Goal: Navigation & Orientation: Find specific page/section

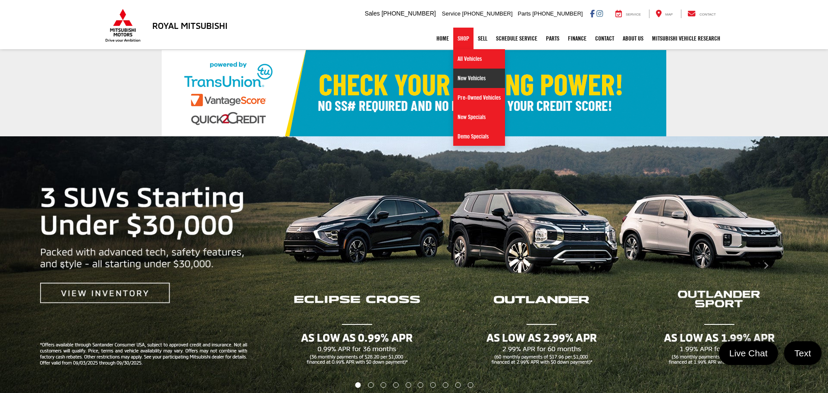
click at [462, 83] on link "New Vehicles" at bounding box center [479, 78] width 52 height 19
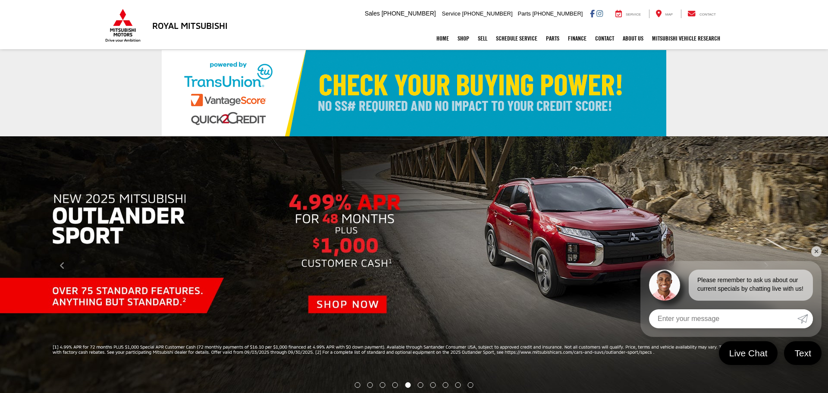
click at [714, 94] on link at bounding box center [414, 93] width 828 height 86
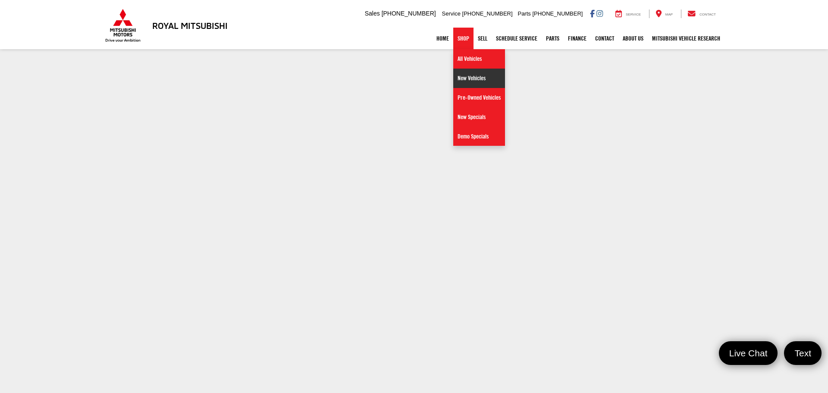
click at [464, 81] on link "New Vehicles" at bounding box center [479, 78] width 52 height 19
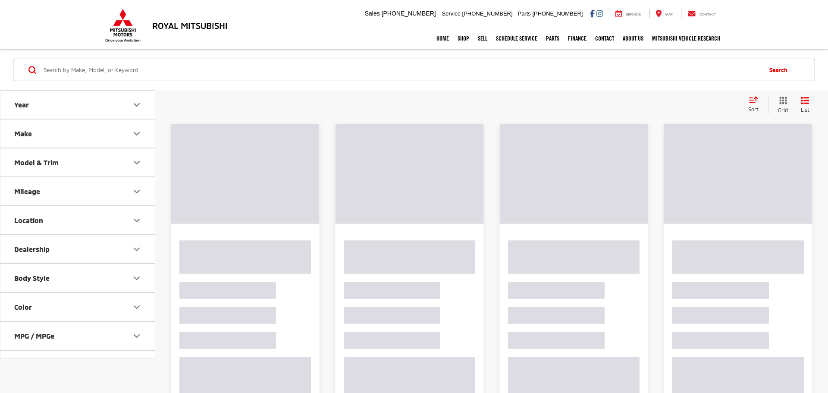
click at [83, 134] on button "Make" at bounding box center [77, 133] width 155 height 28
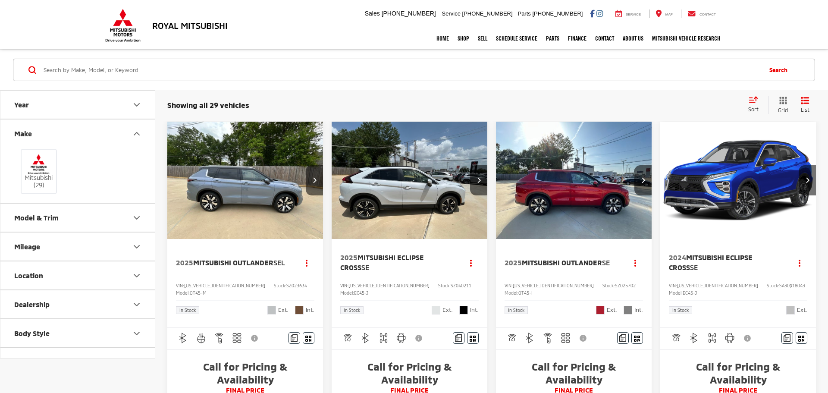
click at [82, 137] on button "Make" at bounding box center [77, 133] width 155 height 28
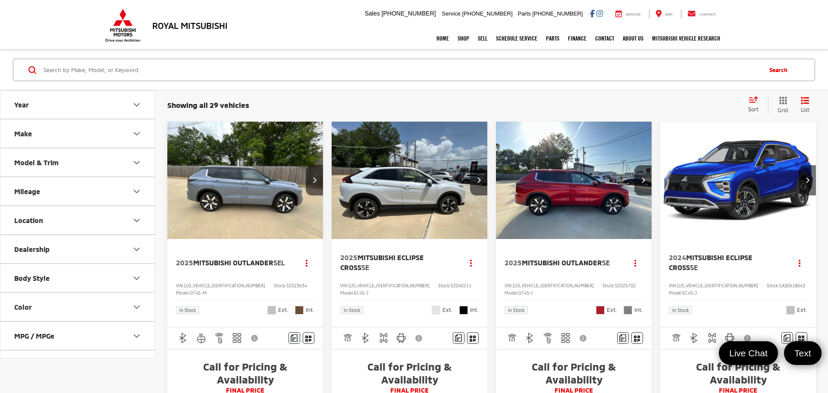
click at [73, 168] on button "Model & Trim" at bounding box center [77, 162] width 155 height 28
